Goal: Check status: Check status

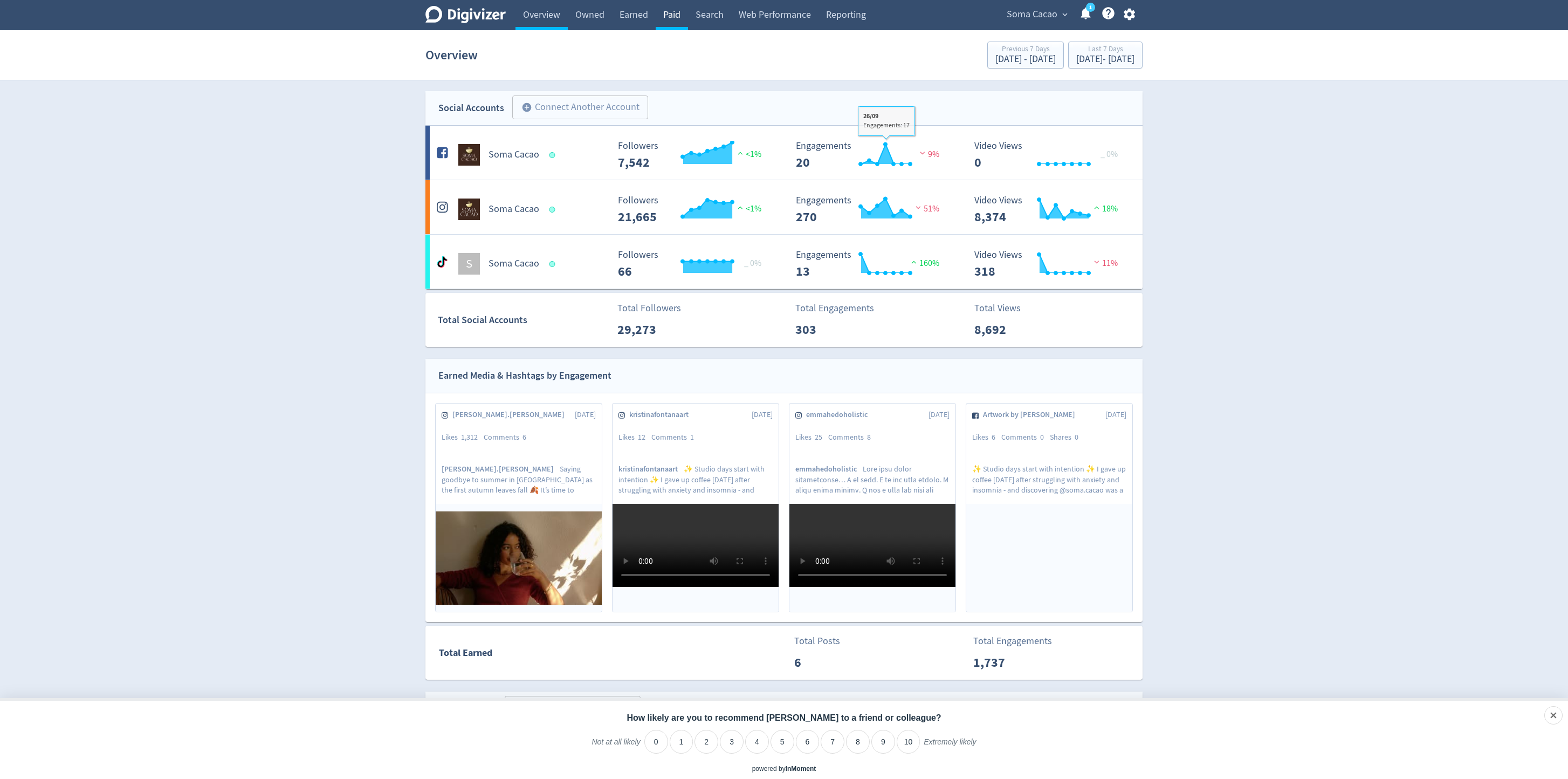
click at [675, 11] on link "Paid" at bounding box center [671, 15] width 32 height 30
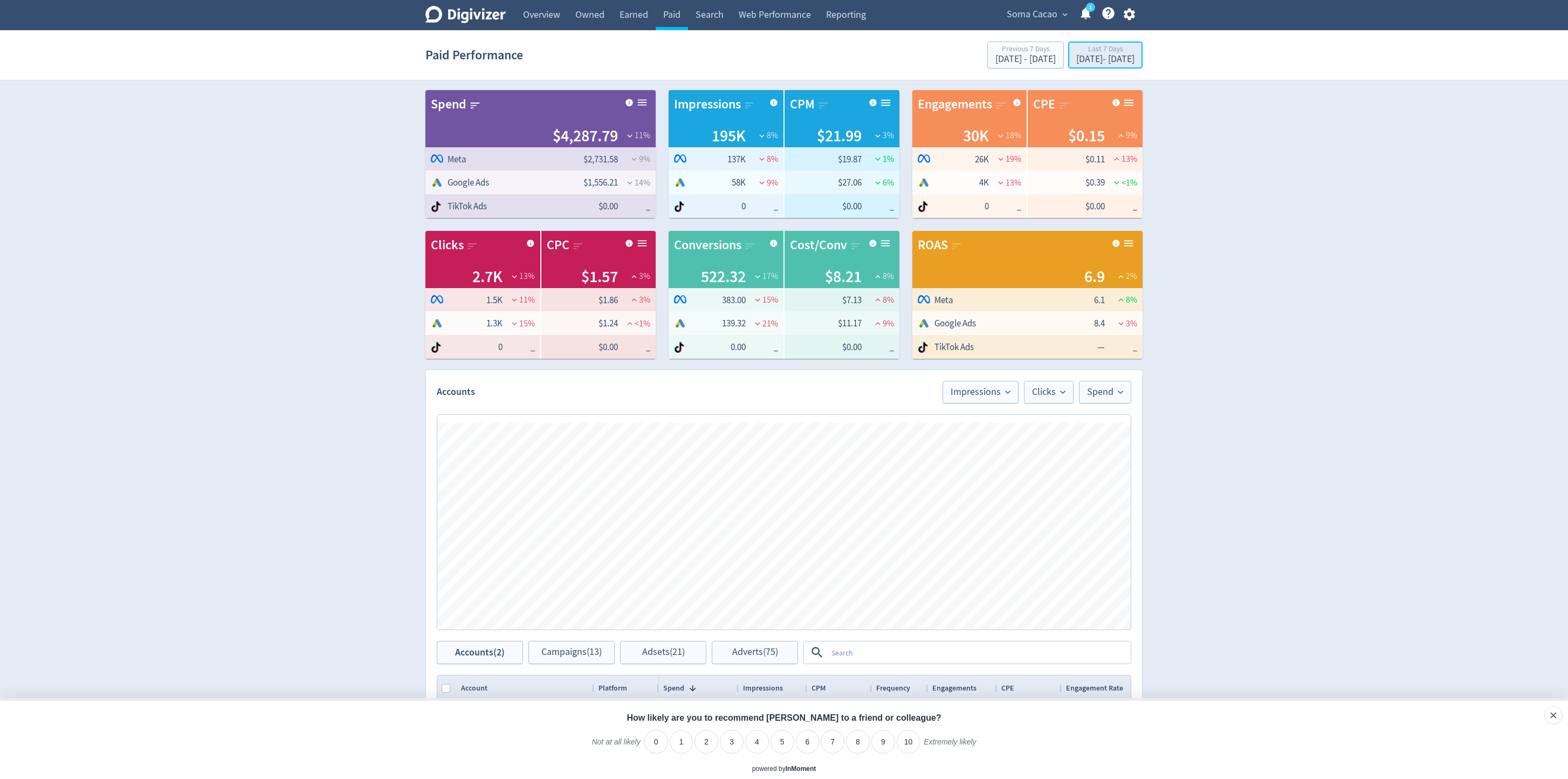
click at [1093, 65] on div "Last 7 Days Sep 23, 2025 - Sep 29, 2025" at bounding box center [1105, 56] width 68 height 22
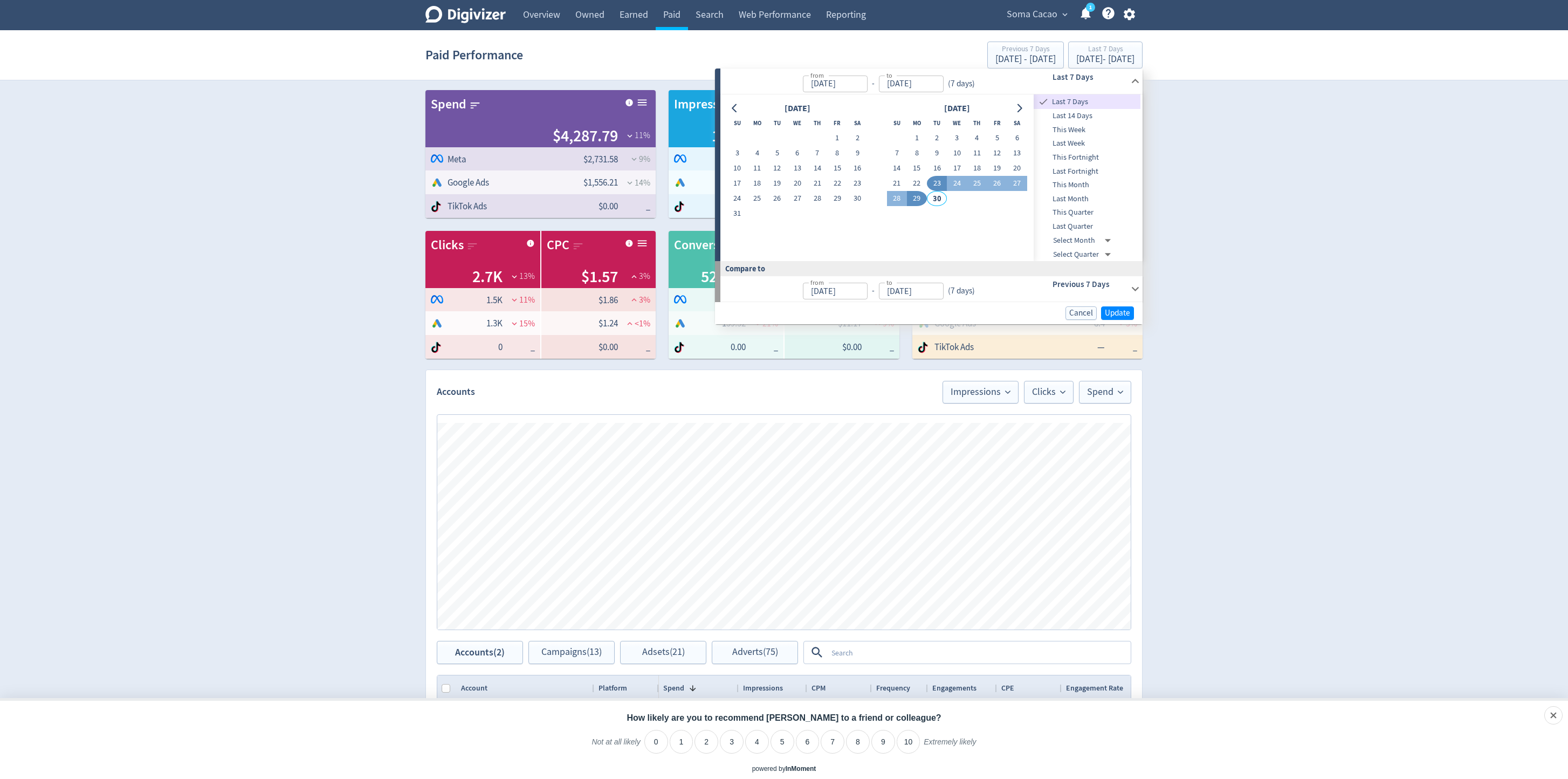
click at [1063, 188] on span "This Month" at bounding box center [1087, 185] width 107 height 12
type input "Sep 01, 2025"
type input "Aug 01, 2025"
type input "Aug 29, 2025"
click at [1130, 314] on button "Update" at bounding box center [1118, 313] width 33 height 13
